Goal: Task Accomplishment & Management: Complete application form

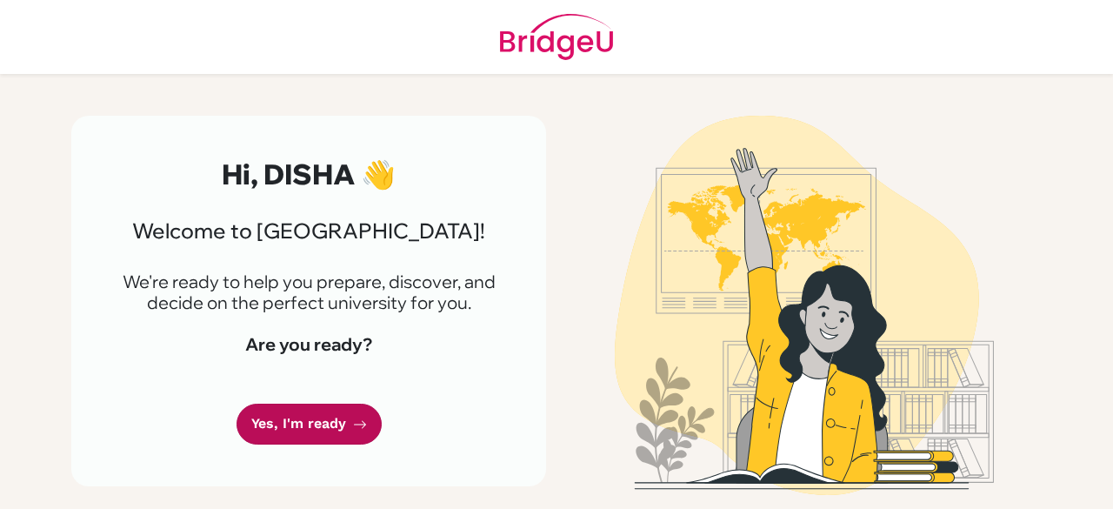
click at [357, 414] on link "Yes, I'm ready" at bounding box center [308, 423] width 145 height 41
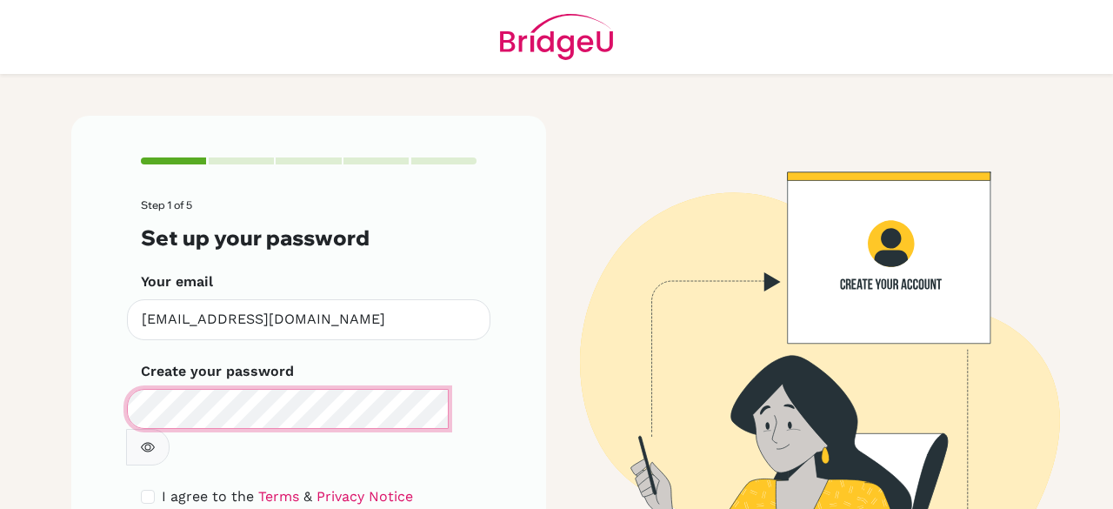
scroll to position [98, 0]
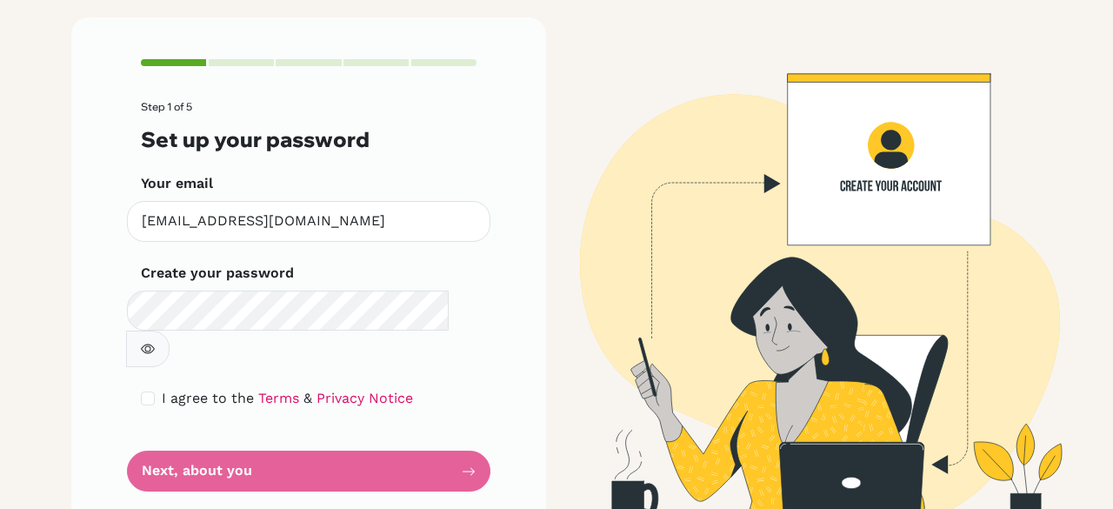
click at [170, 330] on button "button" at bounding box center [147, 348] width 43 height 37
click at [294, 448] on form "Step 1 of 5 Set up your password Your email disha.119009@gmail.com Invalid emai…" at bounding box center [309, 296] width 336 height 390
click at [155, 342] on icon "button" at bounding box center [148, 349] width 14 height 14
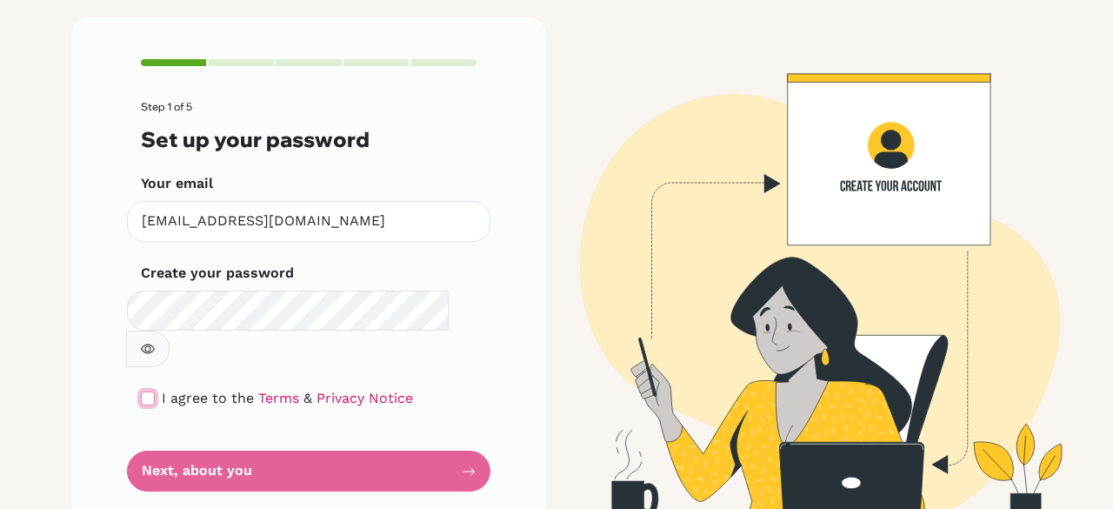
click at [141, 391] on input "checkbox" at bounding box center [148, 398] width 14 height 14
checkbox input "true"
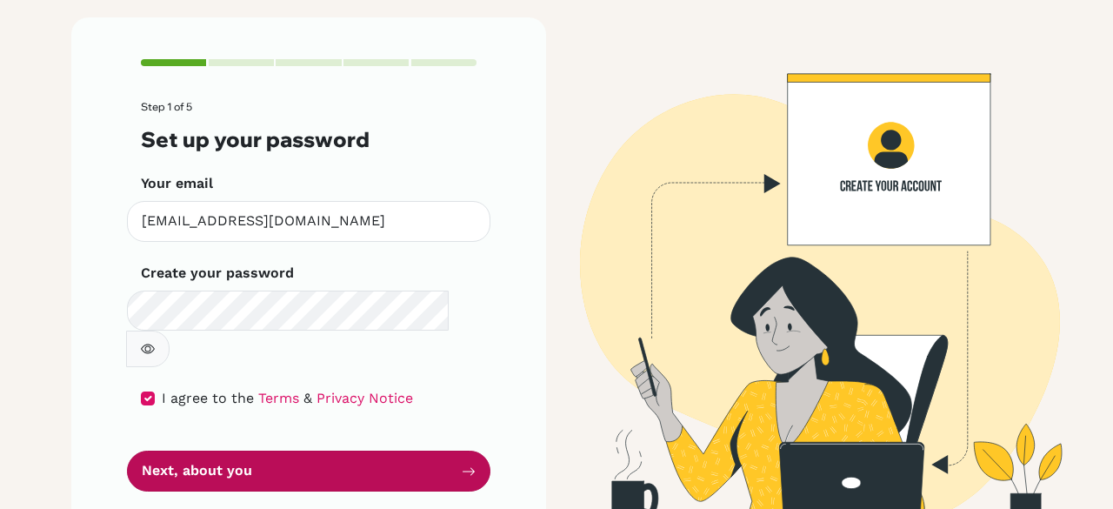
click at [409, 450] on button "Next, about you" at bounding box center [308, 470] width 363 height 41
